Goal: Task Accomplishment & Management: Use online tool/utility

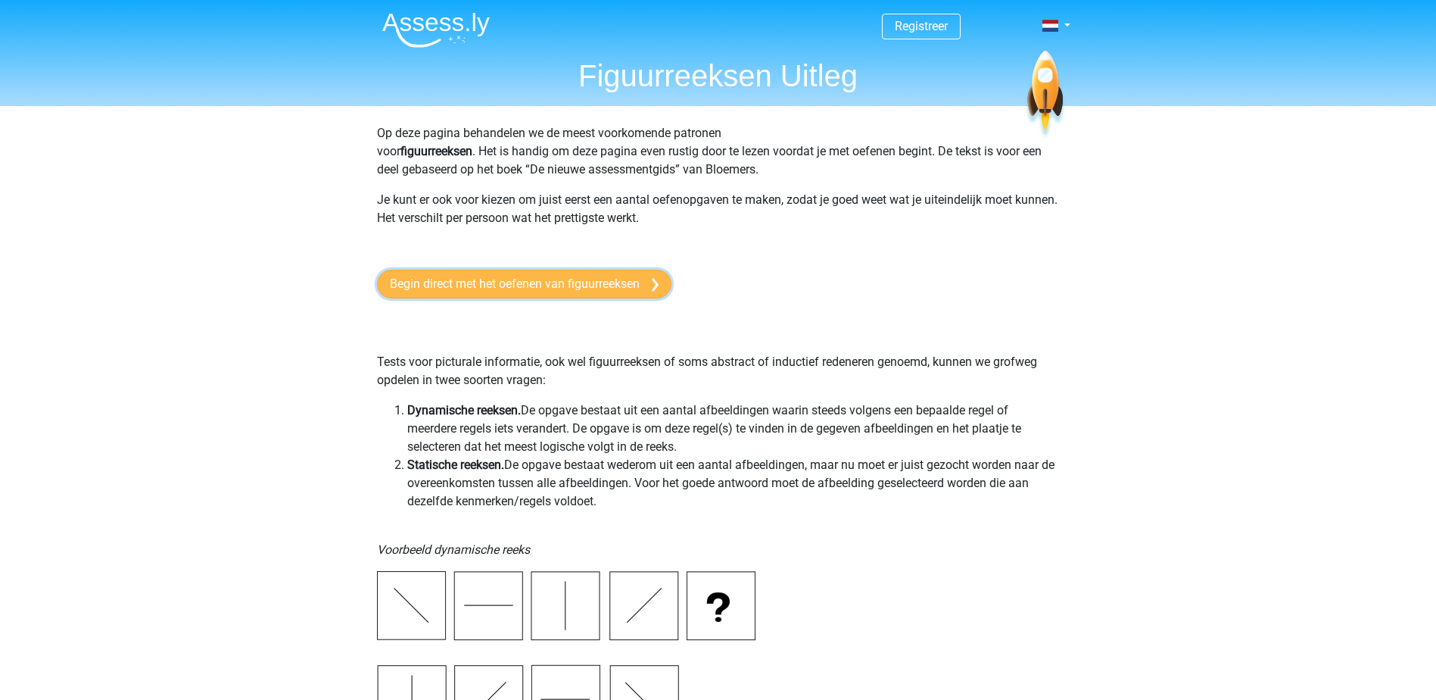
click at [513, 279] on link "Begin direct met het oefenen van figuurreeksen" at bounding box center [524, 284] width 294 height 29
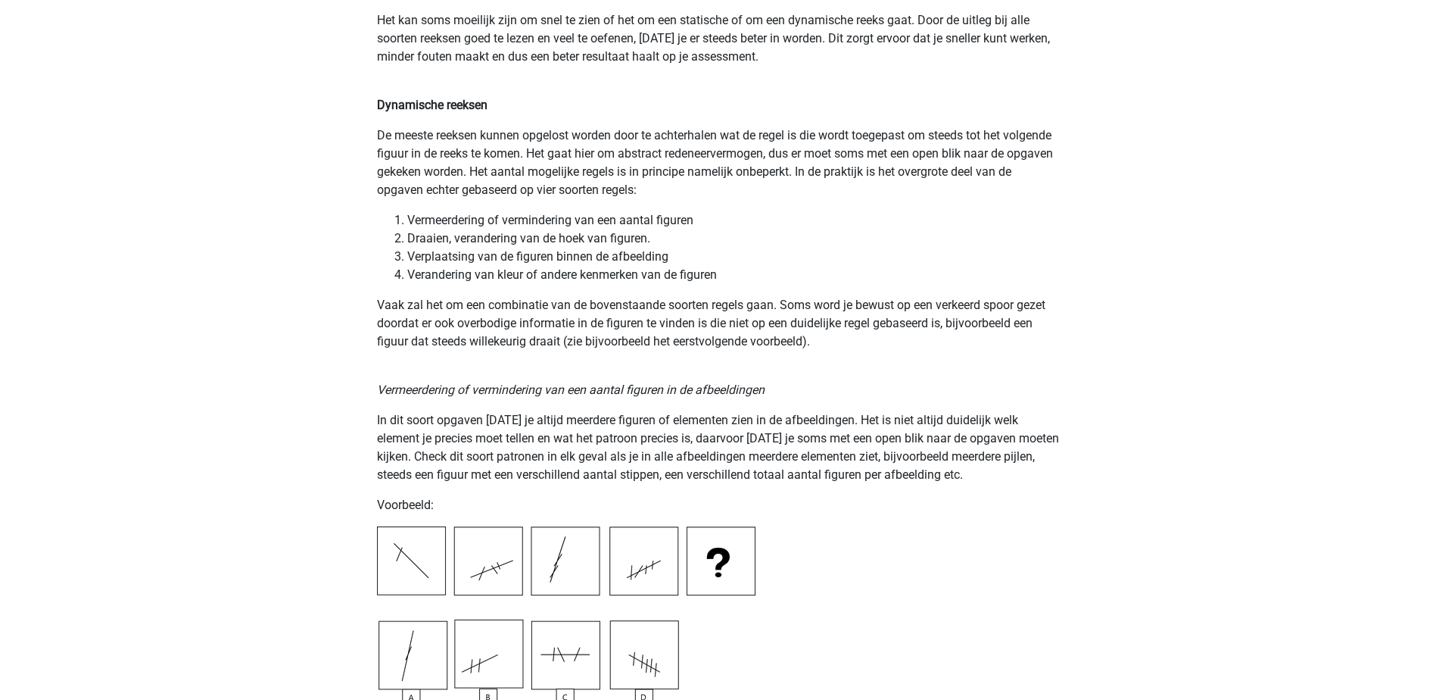
scroll to position [1136, 0]
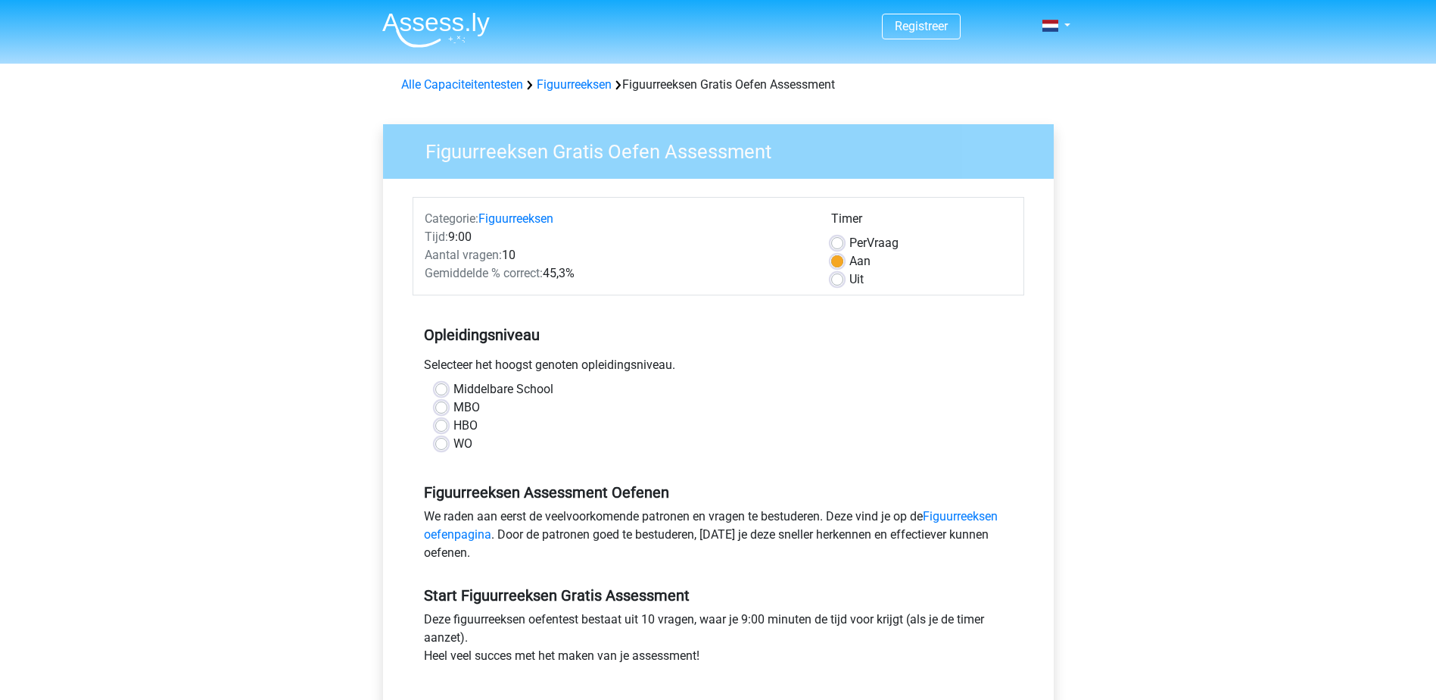
click at [458, 419] on label "HBO" at bounding box center [465, 425] width 24 height 18
click at [447, 419] on input "HBO" at bounding box center [441, 423] width 12 height 15
radio input "true"
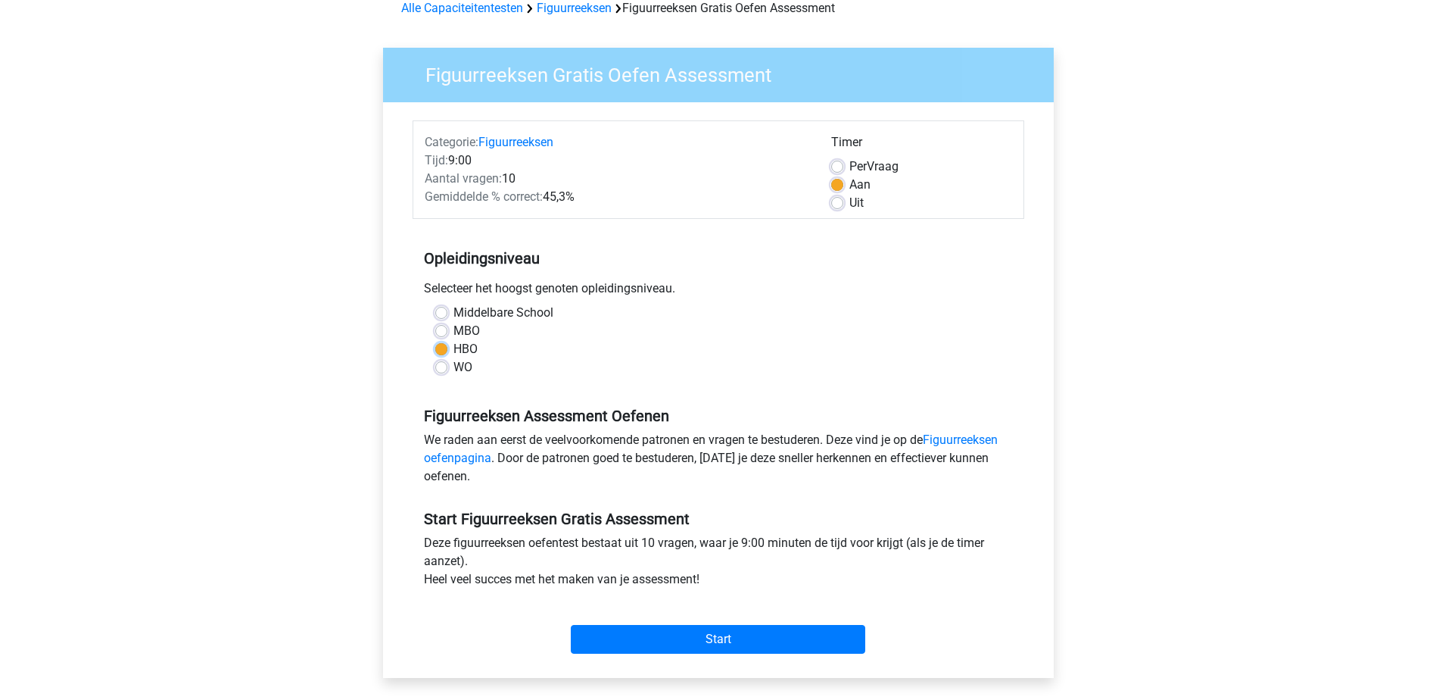
scroll to position [151, 0]
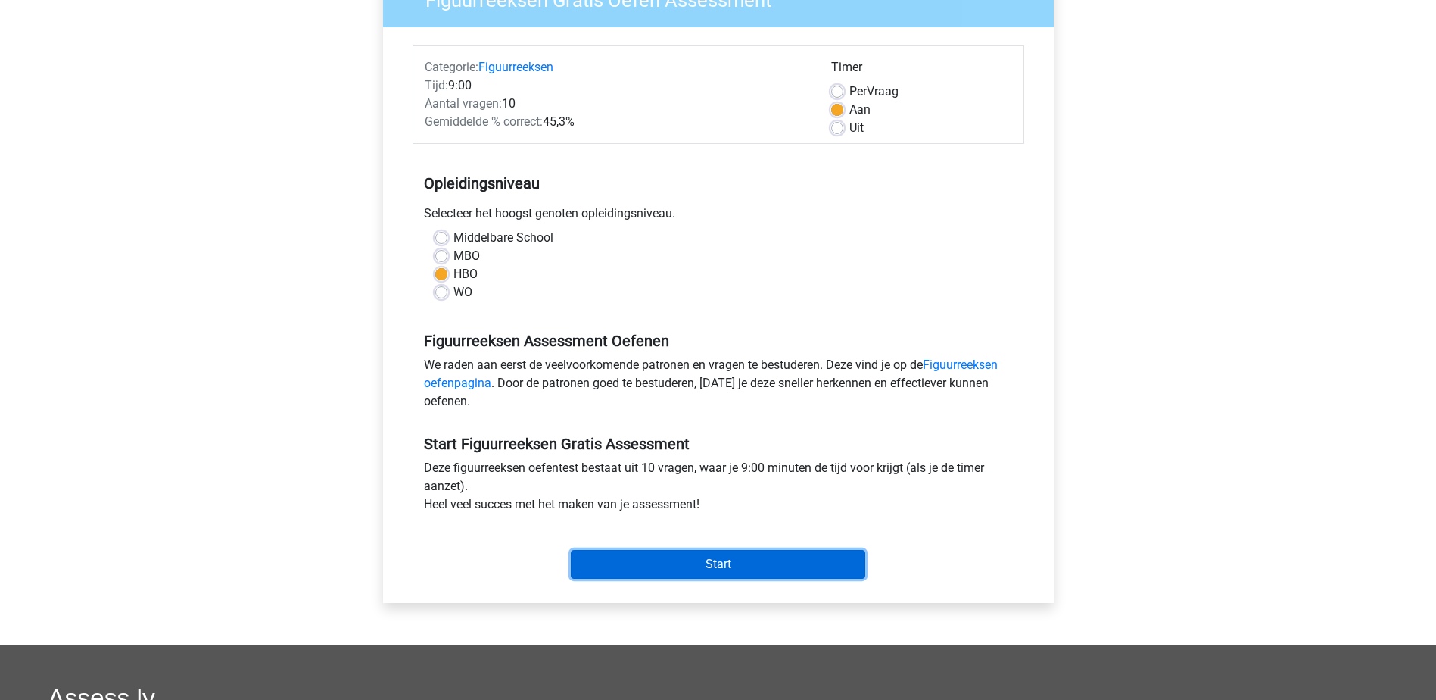
click at [737, 568] on input "Start" at bounding box center [718, 564] width 294 height 29
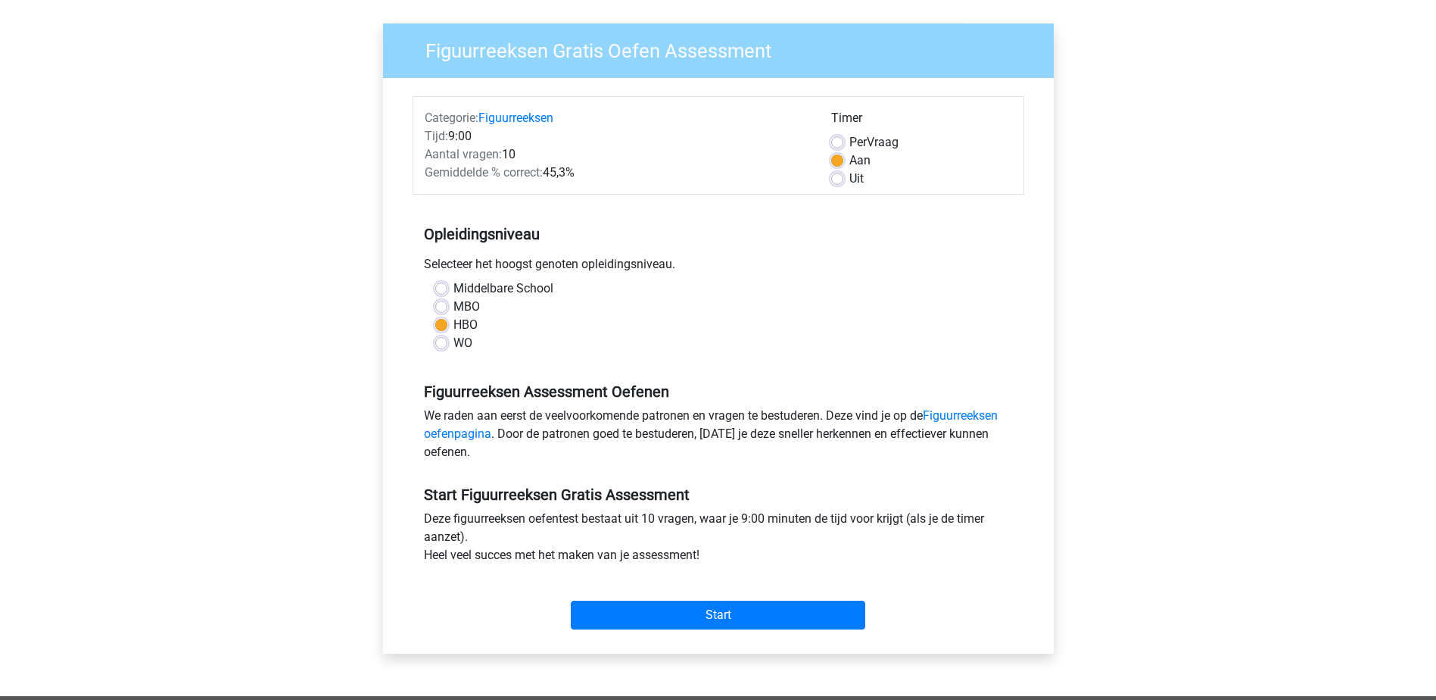
scroll to position [0, 0]
